Goal: Task Accomplishment & Management: Manage account settings

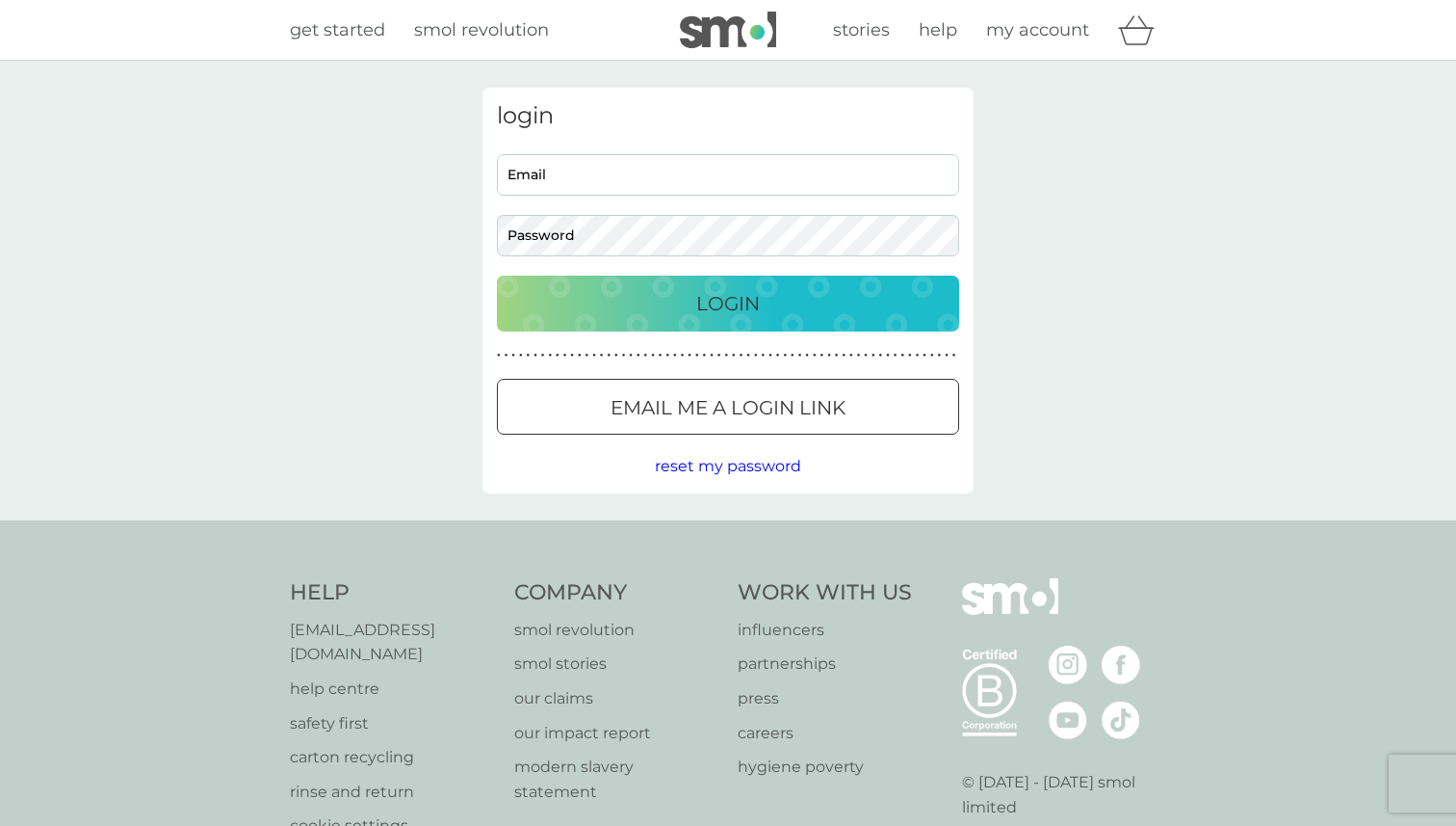
click at [626, 178] on input "Email" at bounding box center [728, 175] width 463 height 41
type input "[EMAIL_ADDRESS][DOMAIN_NAME]"
click at [709, 316] on p "Login" at bounding box center [728, 303] width 63 height 31
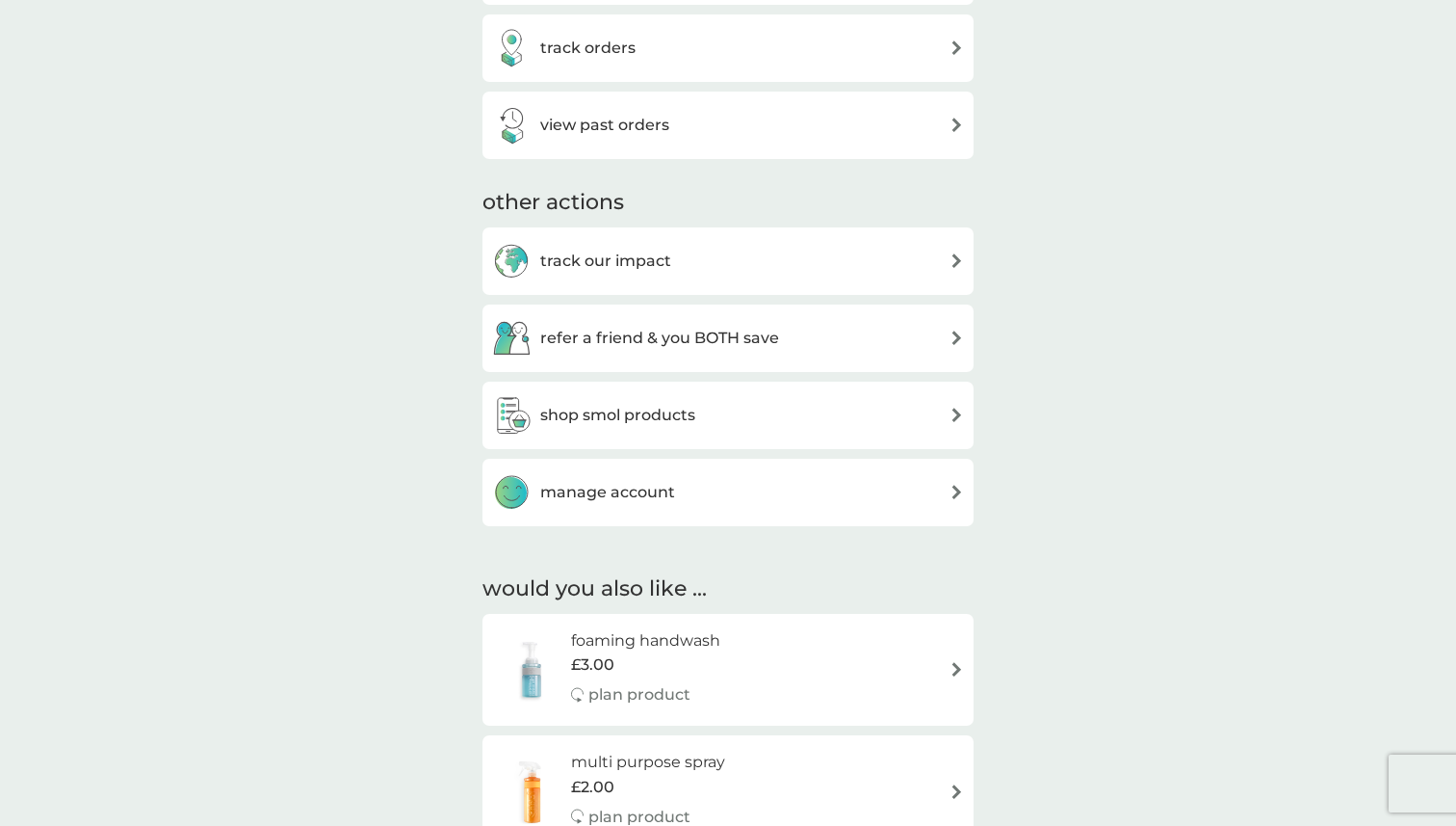
scroll to position [851, 0]
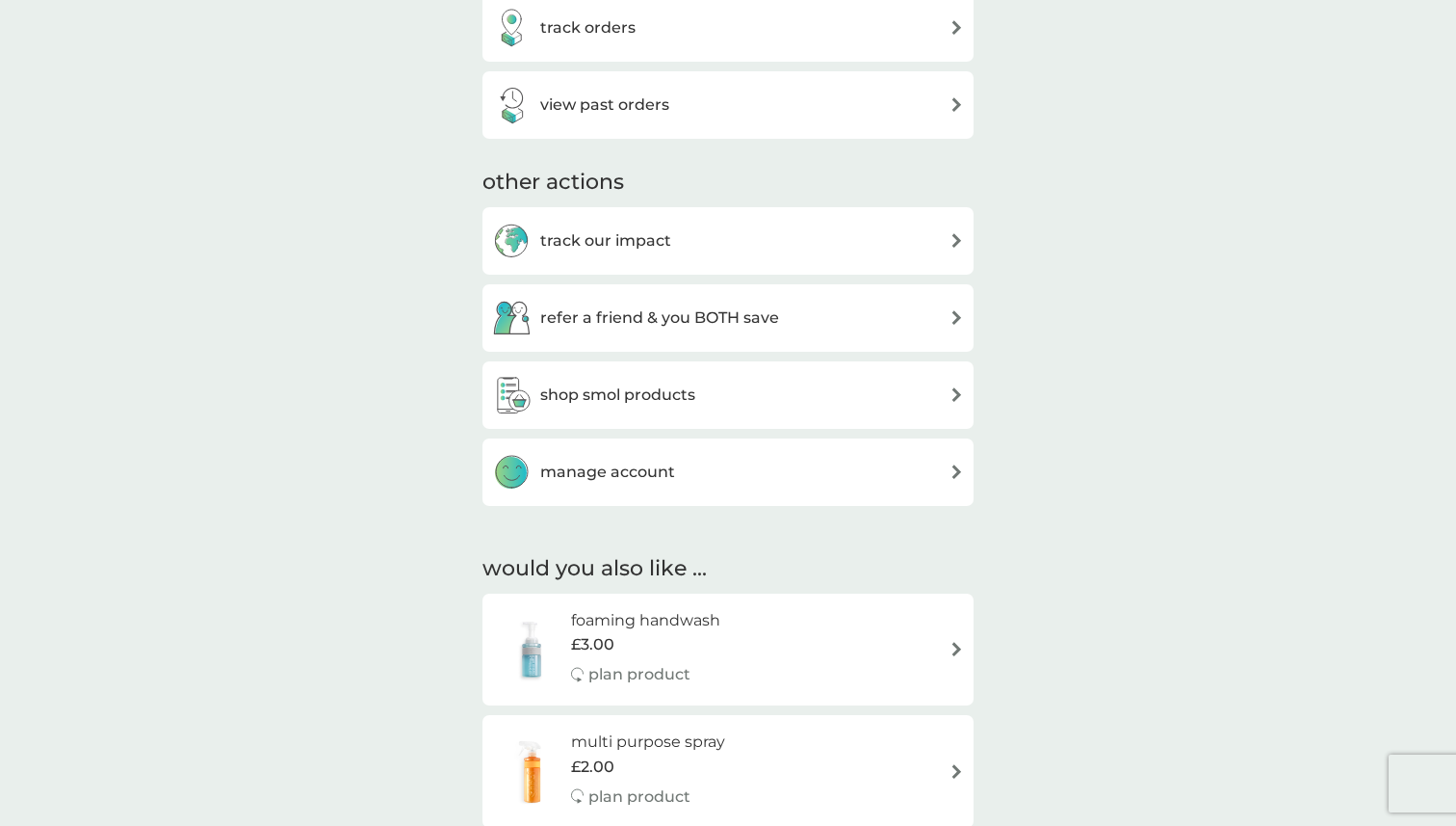
click at [633, 480] on h3 "manage account" at bounding box center [608, 472] width 135 height 25
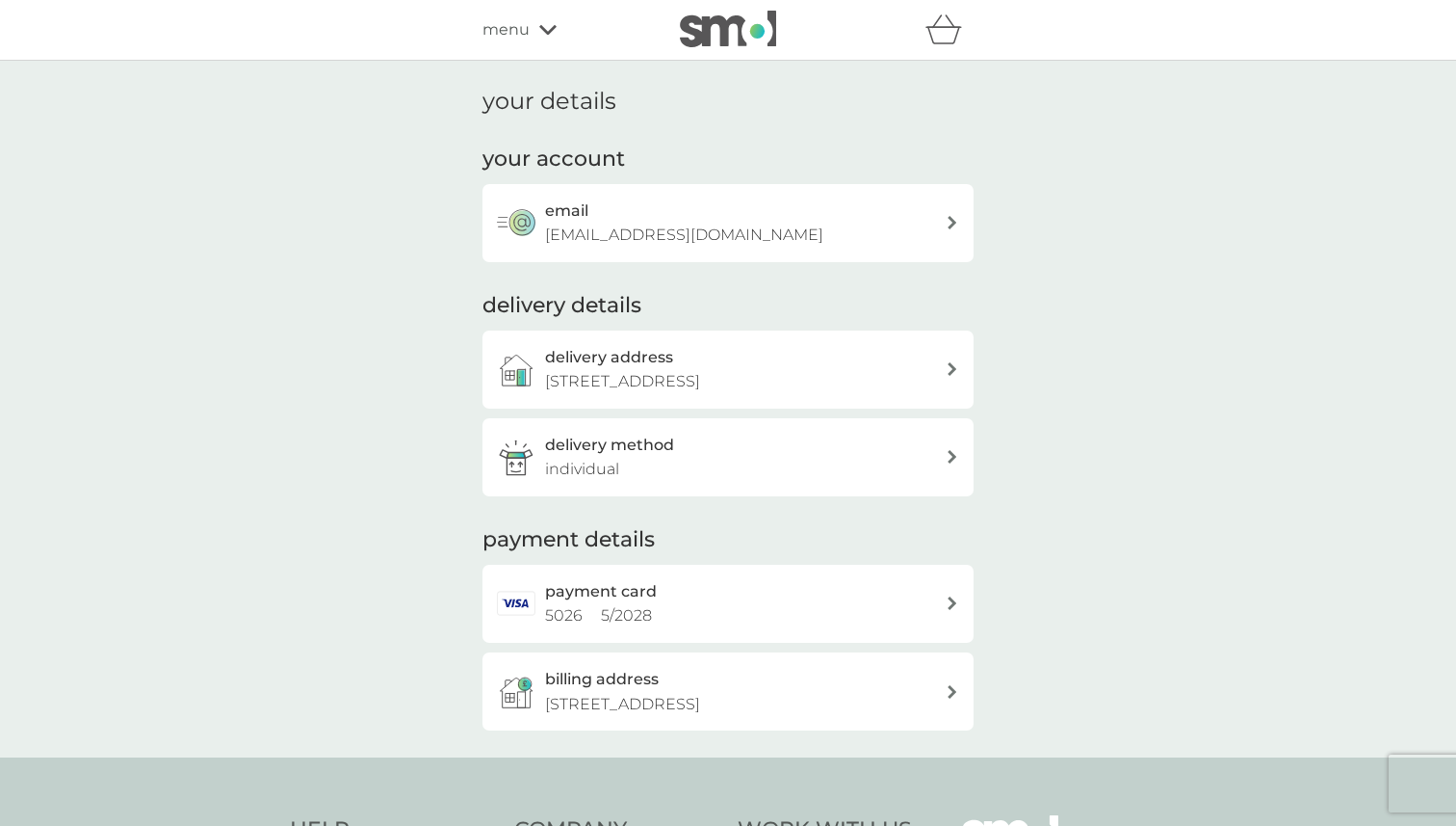
click at [636, 367] on h3 "delivery address" at bounding box center [610, 357] width 128 height 25
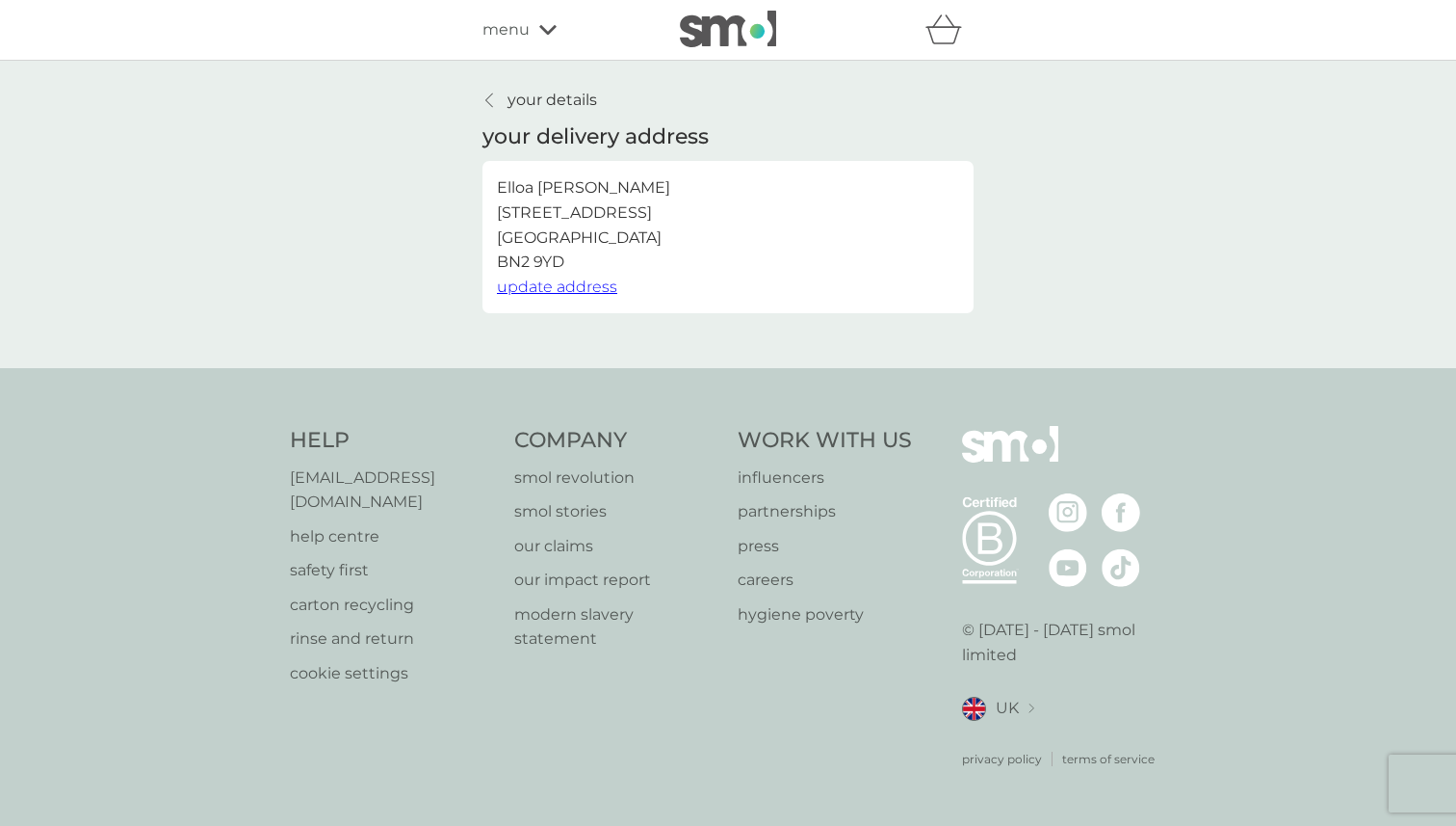
click at [582, 290] on span "update address" at bounding box center [557, 286] width 120 height 19
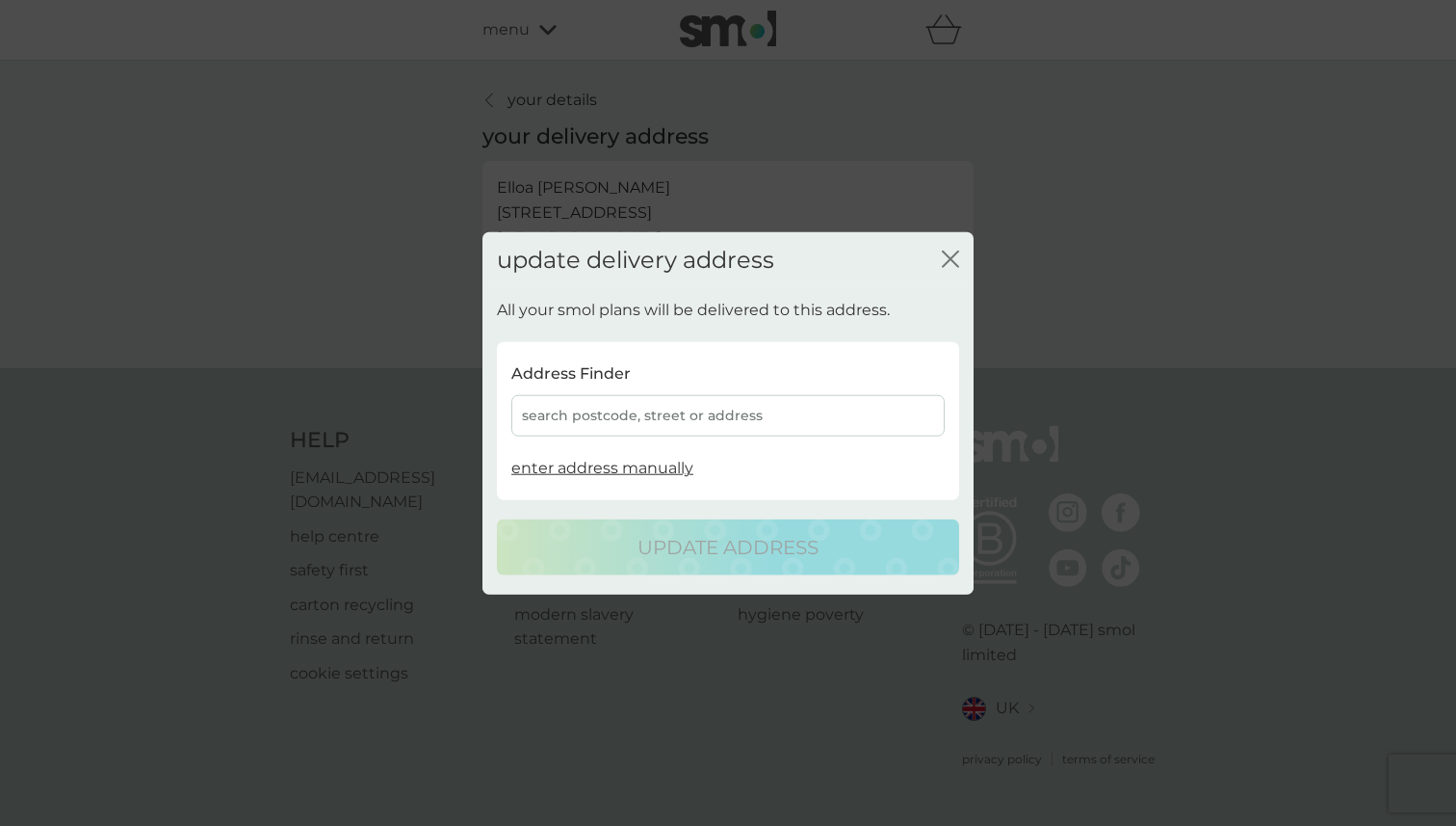
click at [613, 403] on div "search postcode, street or address" at bounding box center [727, 415] width 433 height 41
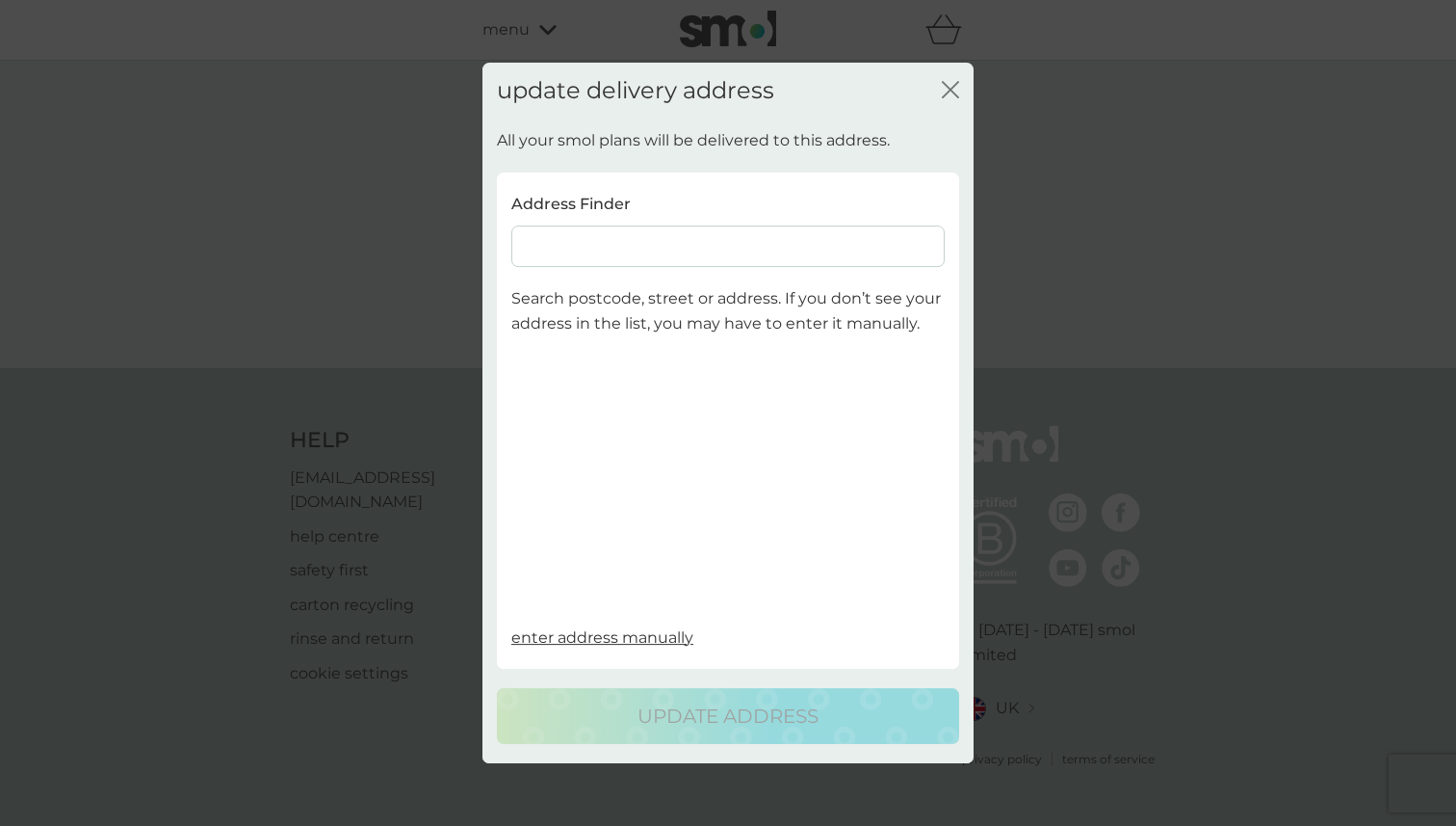
click at [581, 258] on input at bounding box center [727, 247] width 433 height 41
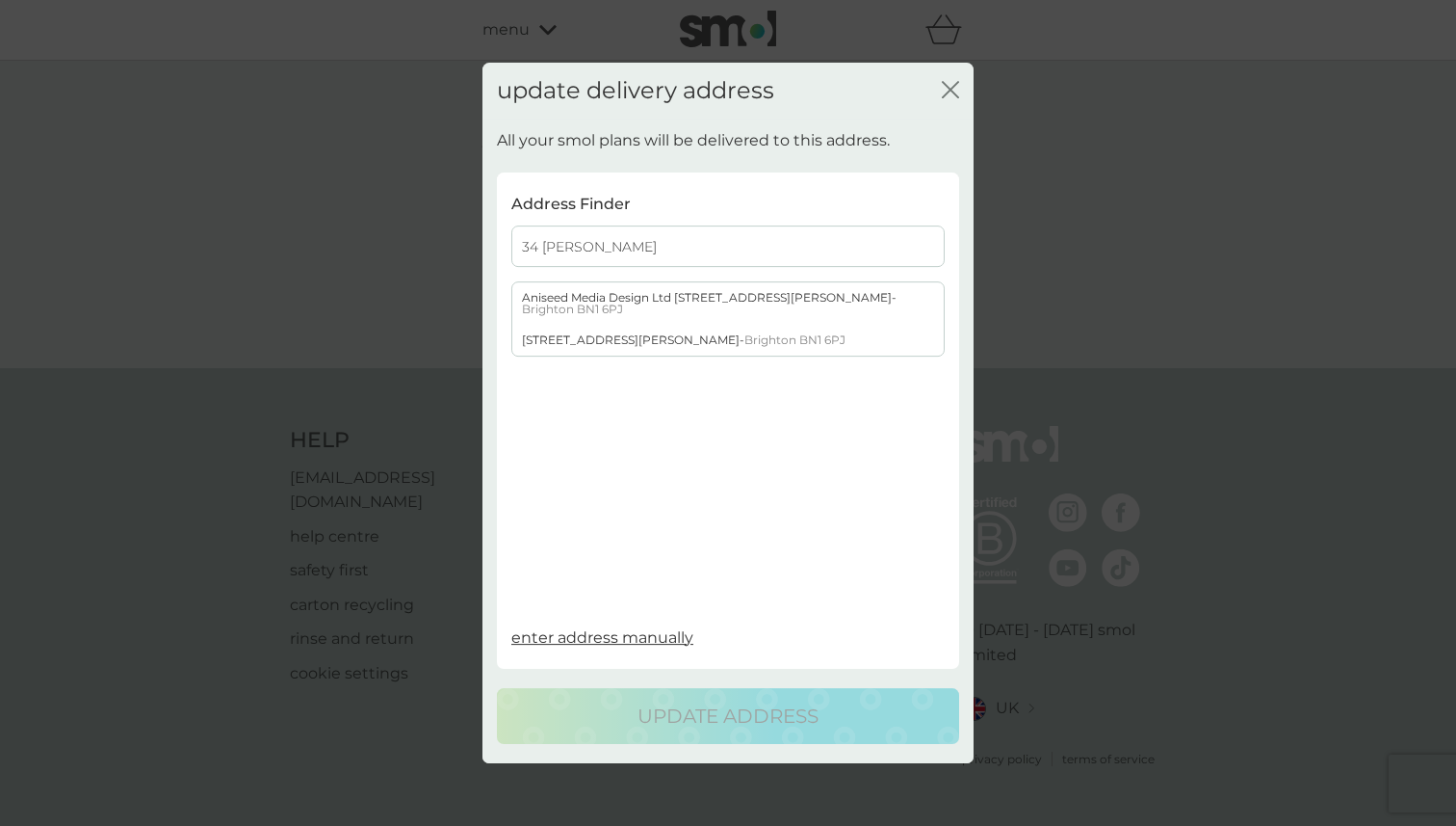
type input "34 Loder Ro"
click at [576, 342] on div "34 Loder Road - Brighton BN1 6PJ" at bounding box center [727, 340] width 431 height 31
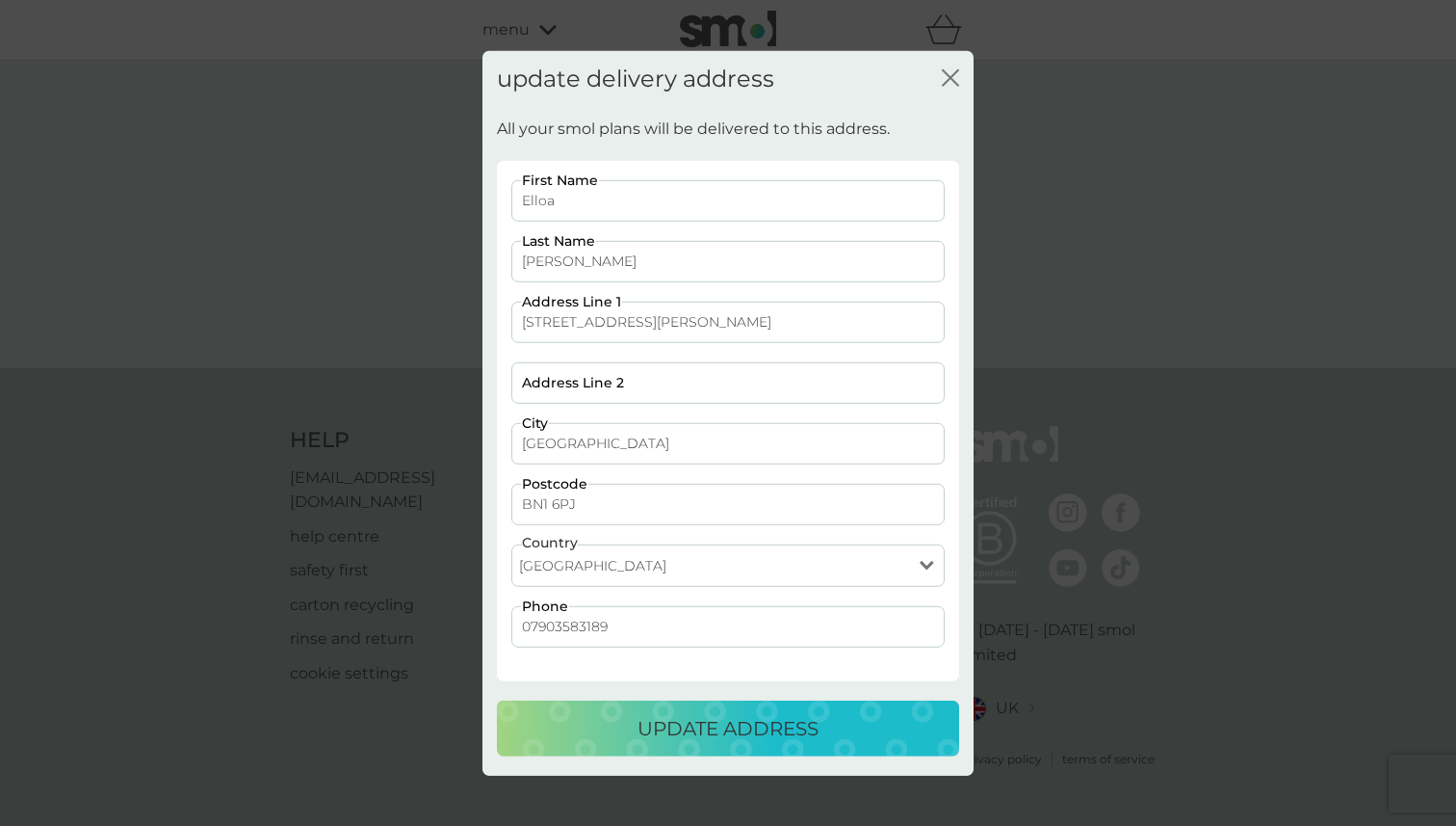
click at [707, 724] on p "update address" at bounding box center [728, 728] width 182 height 31
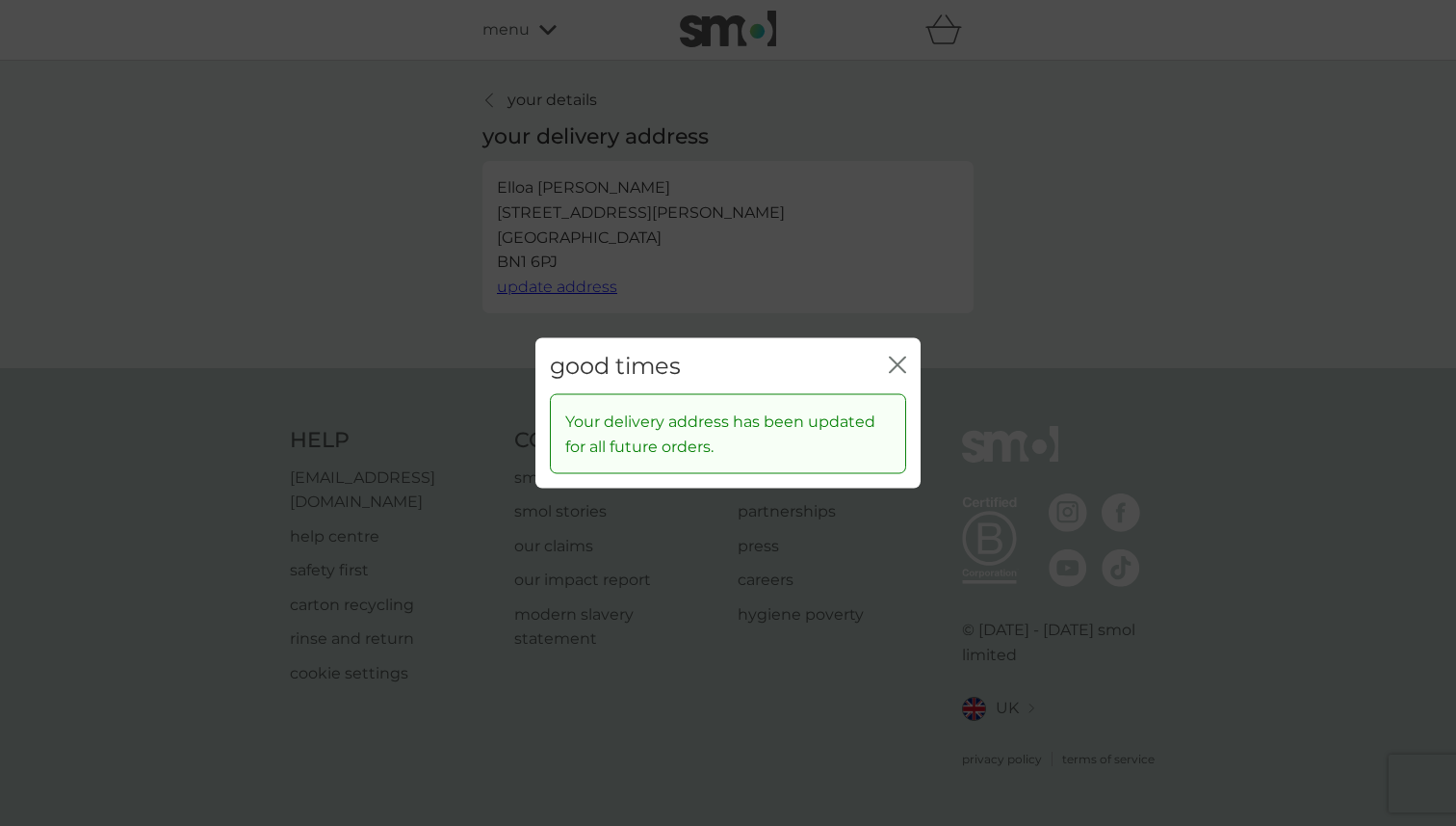
click at [904, 362] on icon "close" at bounding box center [898, 364] width 18 height 18
